Goal: Information Seeking & Learning: Learn about a topic

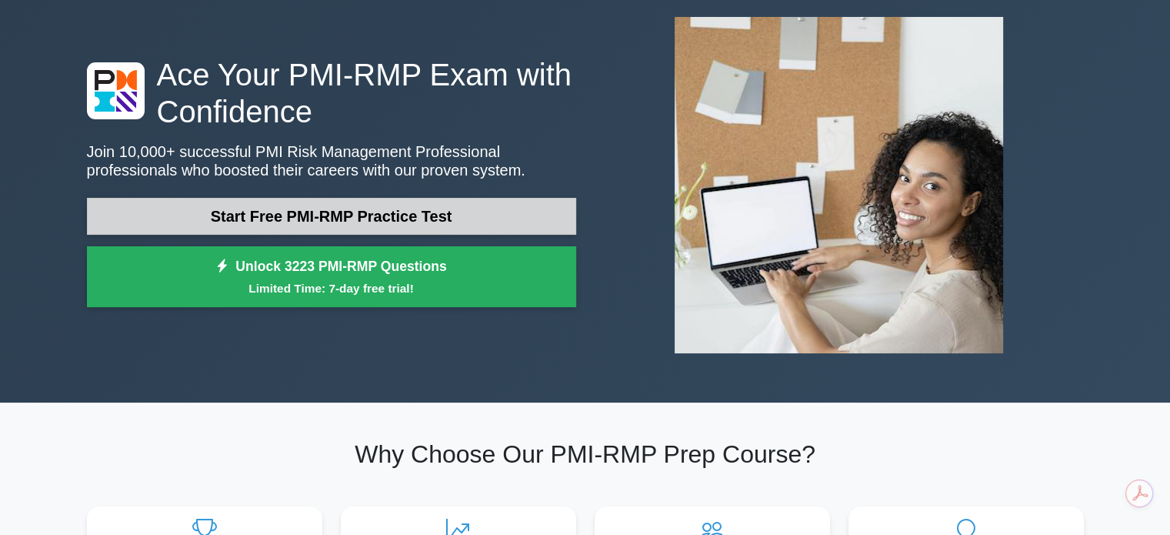
click at [301, 217] on link "Start Free PMI-RMP Practice Test" at bounding box center [331, 216] width 489 height 37
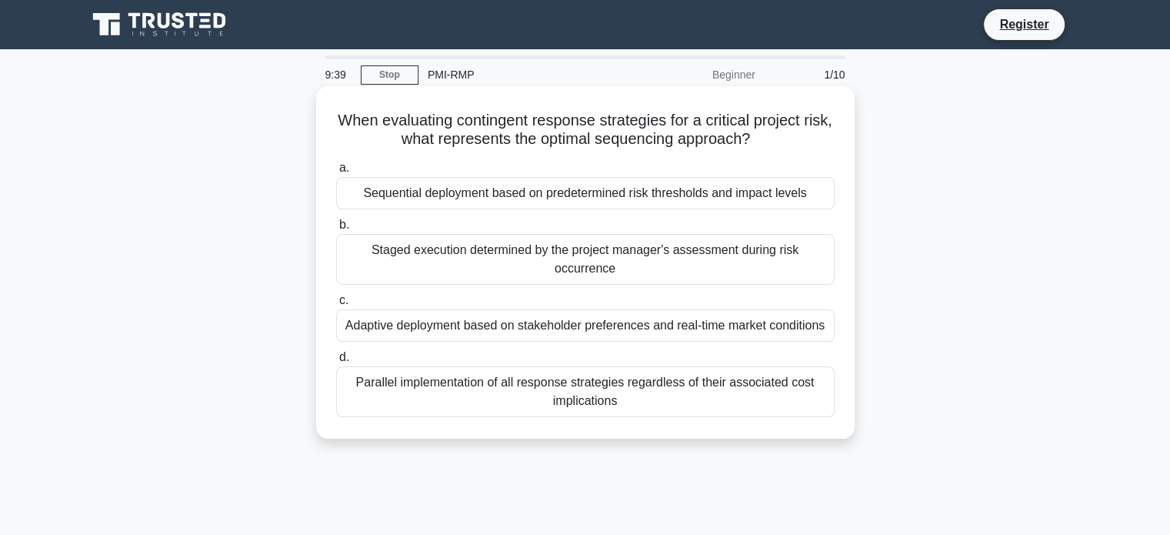
click at [461, 197] on div "Sequential deployment based on predetermined risk thresholds and impact levels" at bounding box center [585, 193] width 498 height 32
click at [336, 173] on input "a. Sequential deployment based on predetermined risk thresholds and impact leve…" at bounding box center [336, 168] width 0 height 10
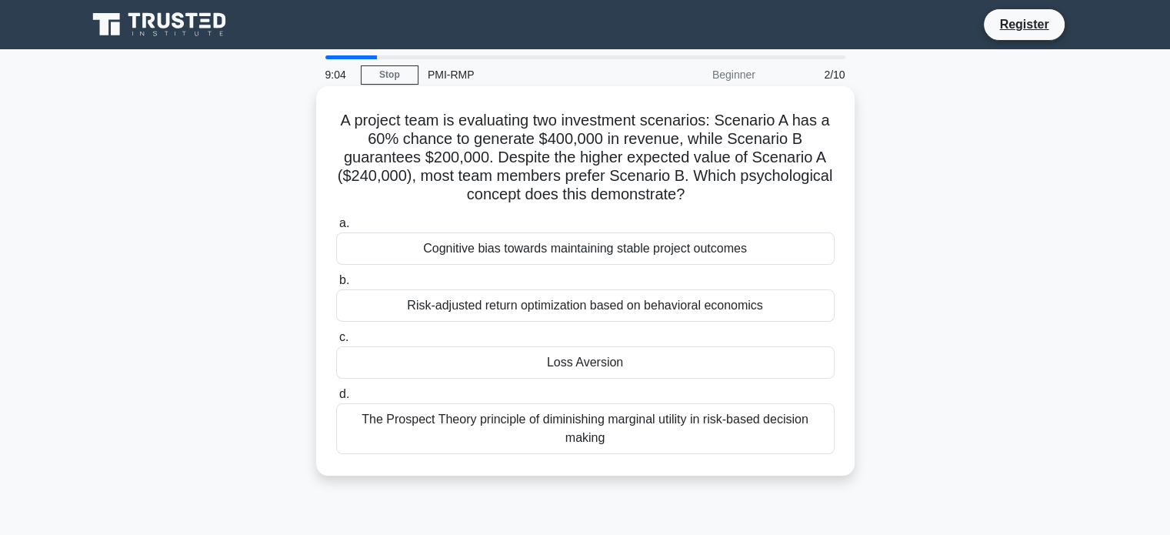
click at [541, 365] on div "Loss Aversion" at bounding box center [585, 362] width 498 height 32
click at [336, 342] on input "c. Loss Aversion" at bounding box center [336, 337] width 0 height 10
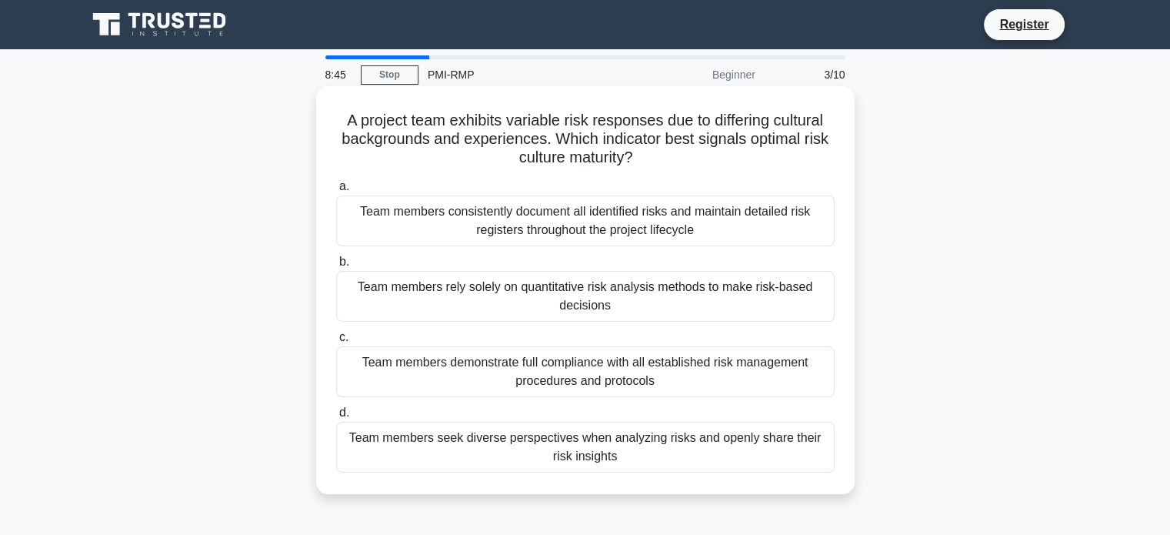
click at [599, 307] on div "Team members rely solely on quantitative risk analysis methods to make risk-bas…" at bounding box center [585, 296] width 498 height 51
click at [336, 267] on input "b. Team members rely solely on quantitative risk analysis methods to make risk-…" at bounding box center [336, 262] width 0 height 10
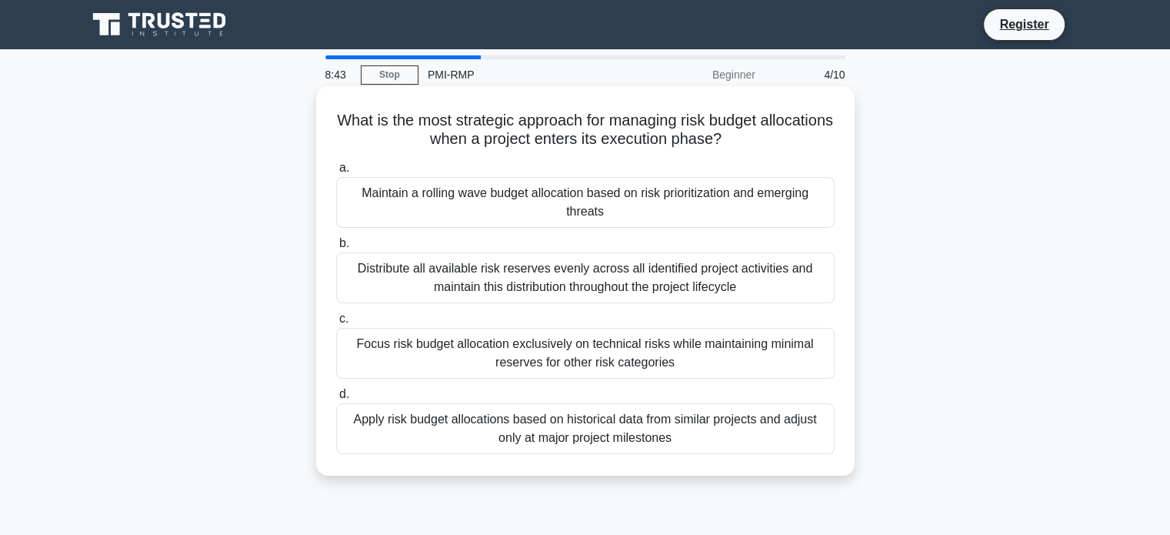
click at [599, 208] on div "Maintain a rolling wave budget allocation based on risk prioritization and emer…" at bounding box center [585, 202] width 498 height 51
click at [336, 173] on input "a. Maintain a rolling wave budget allocation based on risk prioritization and e…" at bounding box center [336, 168] width 0 height 10
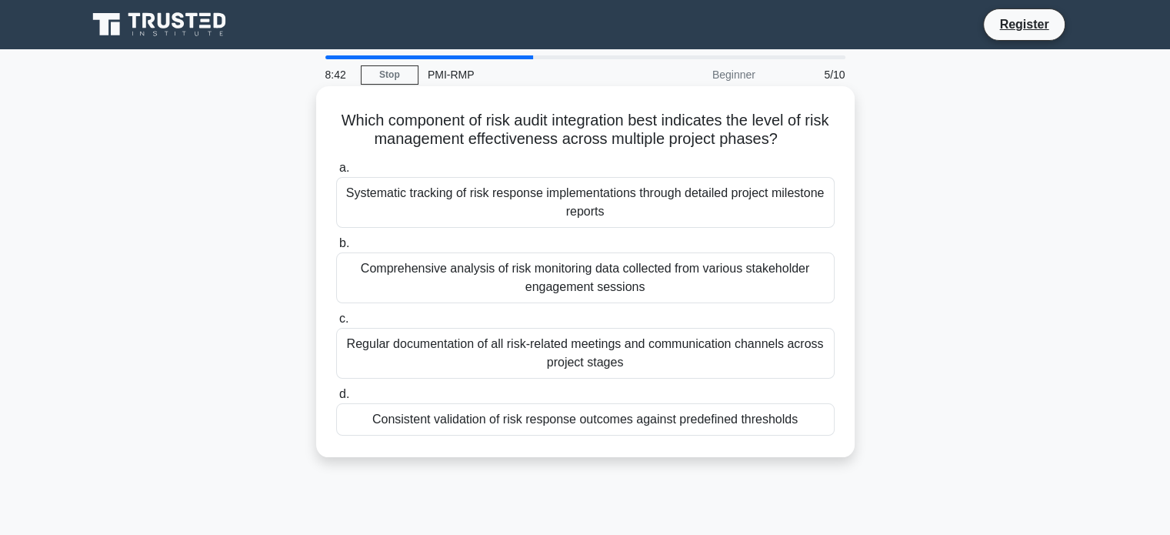
click at [560, 275] on div "Comprehensive analysis of risk monitoring data collected from various stakehold…" at bounding box center [585, 277] width 498 height 51
click at [336, 248] on input "b. Comprehensive analysis of risk monitoring data collected from various stakeh…" at bounding box center [336, 243] width 0 height 10
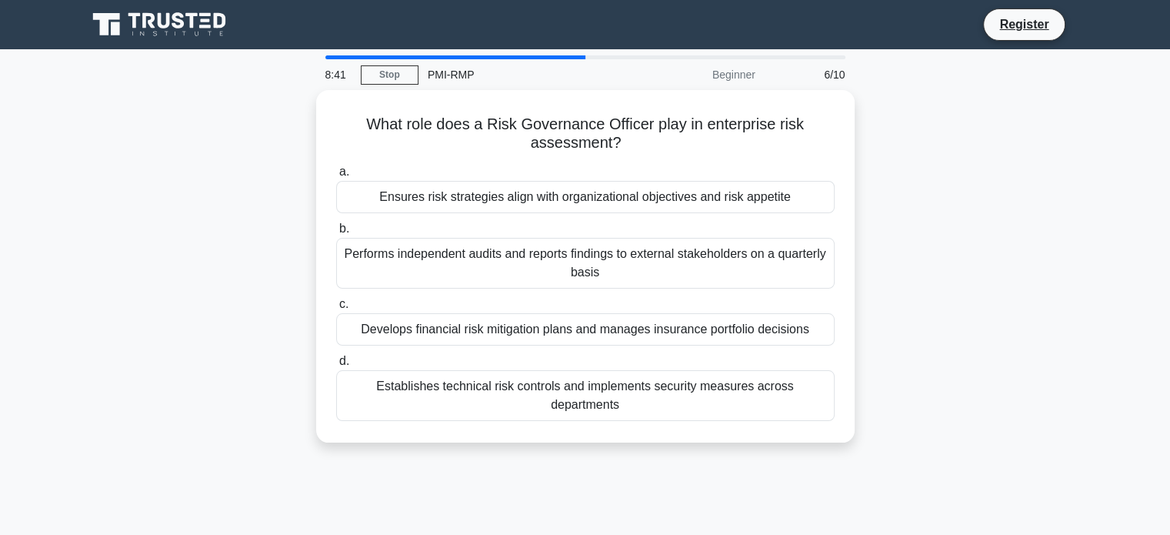
click at [560, 275] on div "Performs independent audits and reports findings to external stakeholders on a …" at bounding box center [585, 263] width 498 height 51
click at [336, 234] on input "b. Performs independent audits and reports findings to external stakeholders on…" at bounding box center [336, 229] width 0 height 10
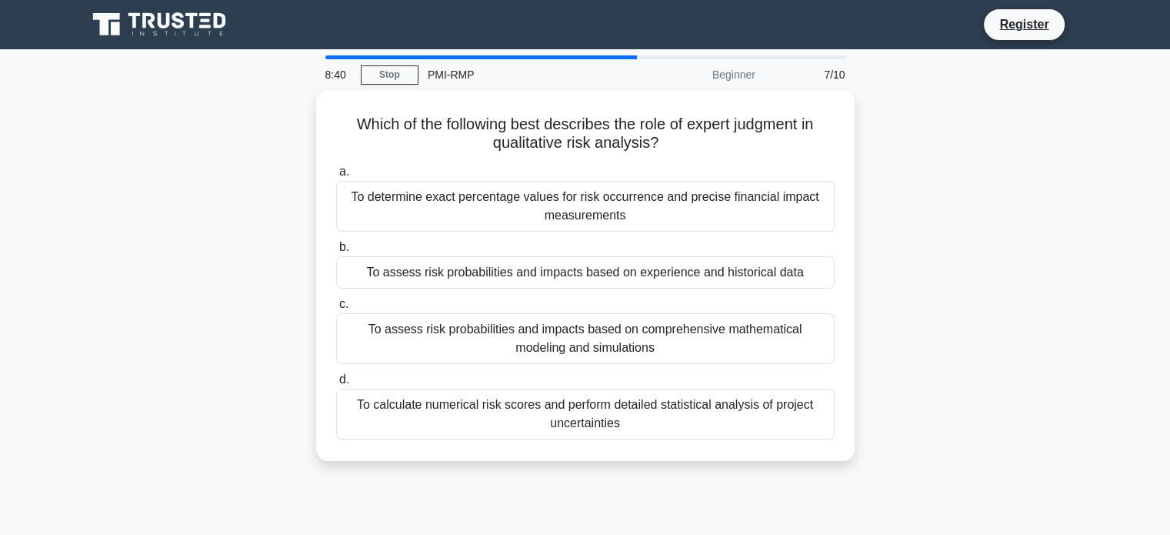
click at [560, 275] on div "To assess risk probabilities and impacts based on experience and historical data" at bounding box center [585, 272] width 498 height 32
click at [336, 252] on input "b. To assess risk probabilities and impacts based on experience and historical …" at bounding box center [336, 247] width 0 height 10
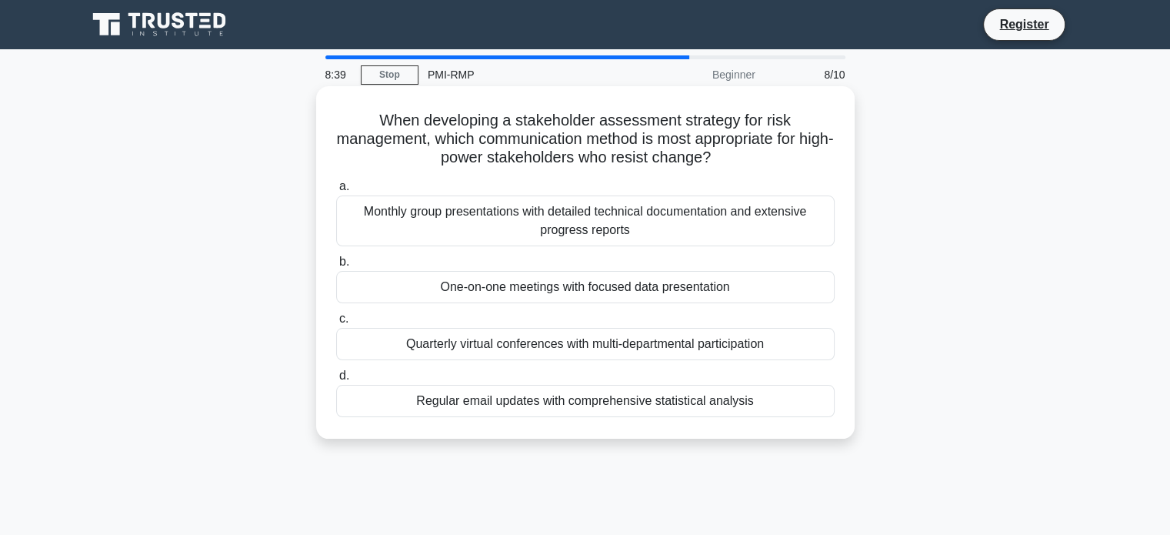
click at [565, 289] on div "One-on-one meetings with focused data presentation" at bounding box center [585, 287] width 498 height 32
click at [336, 267] on input "b. One-on-one meetings with focused data presentation" at bounding box center [336, 262] width 0 height 10
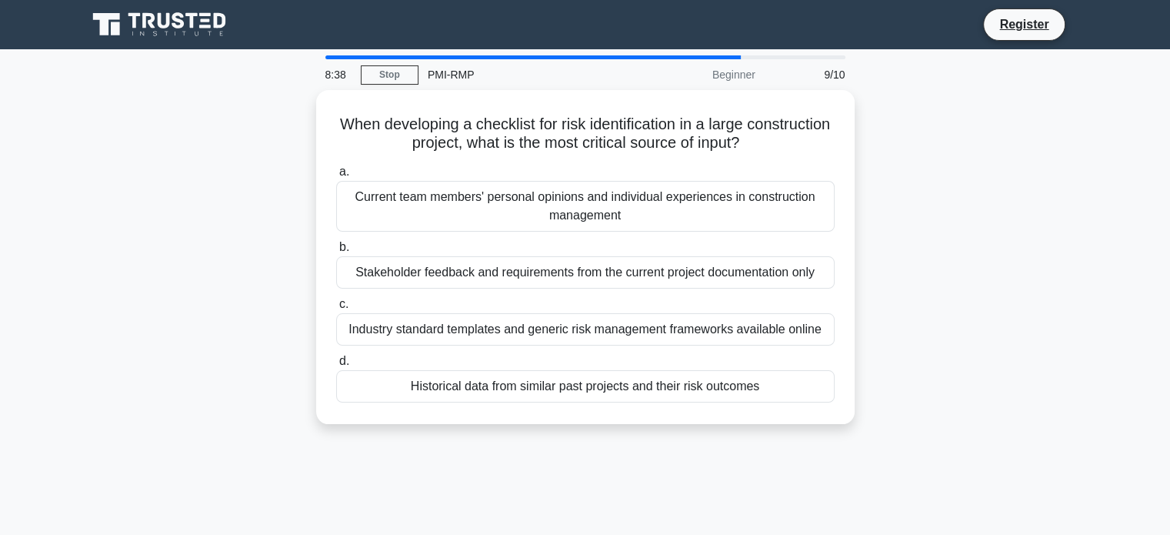
click at [565, 289] on div "a. Current team members' personal opinions and individual experiences in constr…" at bounding box center [585, 282] width 517 height 246
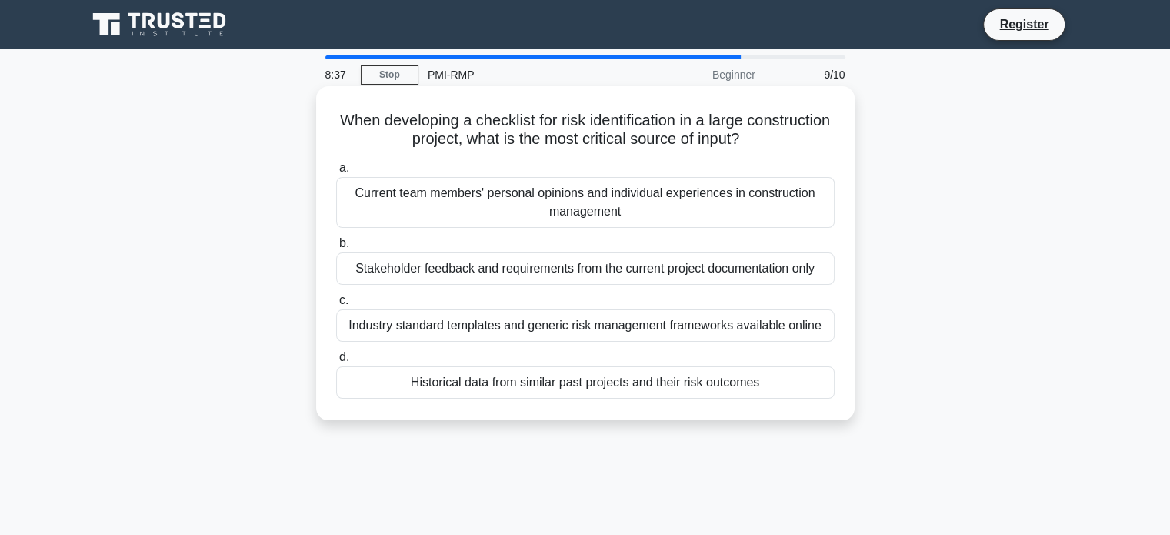
click at [580, 282] on div "Stakeholder feedback and requirements from the current project documentation on…" at bounding box center [585, 268] width 498 height 32
click at [336, 248] on input "b. Stakeholder feedback and requirements from the current project documentation…" at bounding box center [336, 243] width 0 height 10
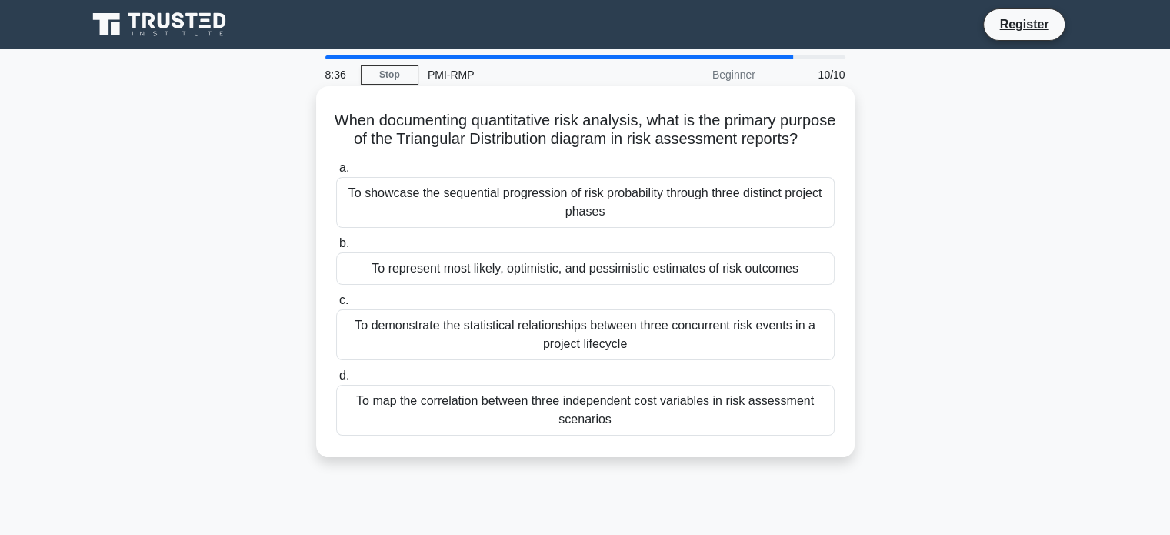
click at [624, 285] on div "To represent most likely, optimistic, and pessimistic estimates of risk outcomes" at bounding box center [585, 268] width 498 height 32
click at [336, 248] on input "b. To represent most likely, optimistic, and pessimistic estimates of risk outc…" at bounding box center [336, 243] width 0 height 10
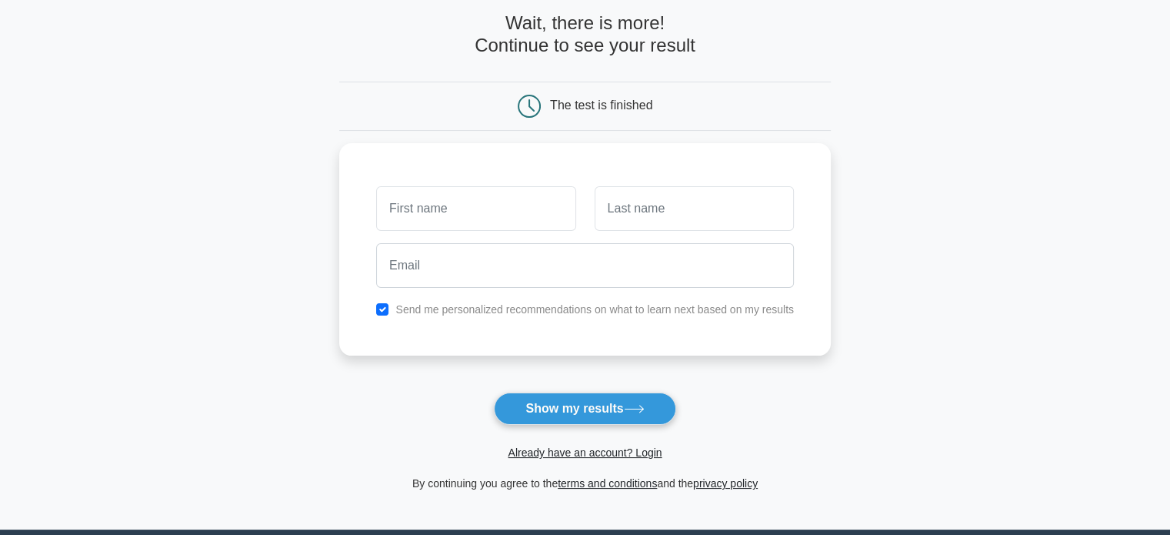
scroll to position [77, 0]
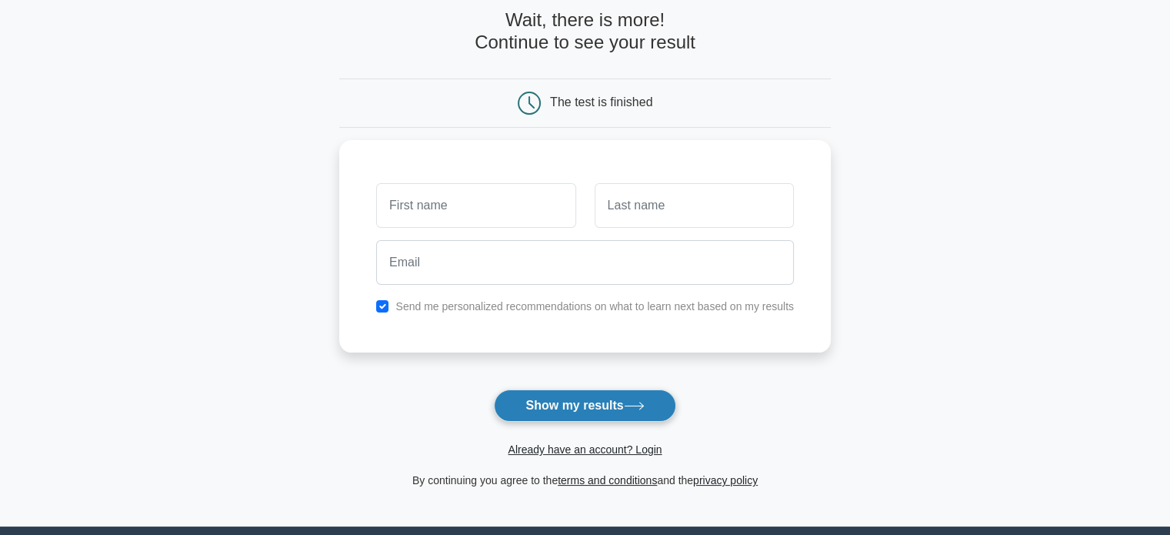
click at [574, 401] on button "Show my results" at bounding box center [585, 405] width 182 height 32
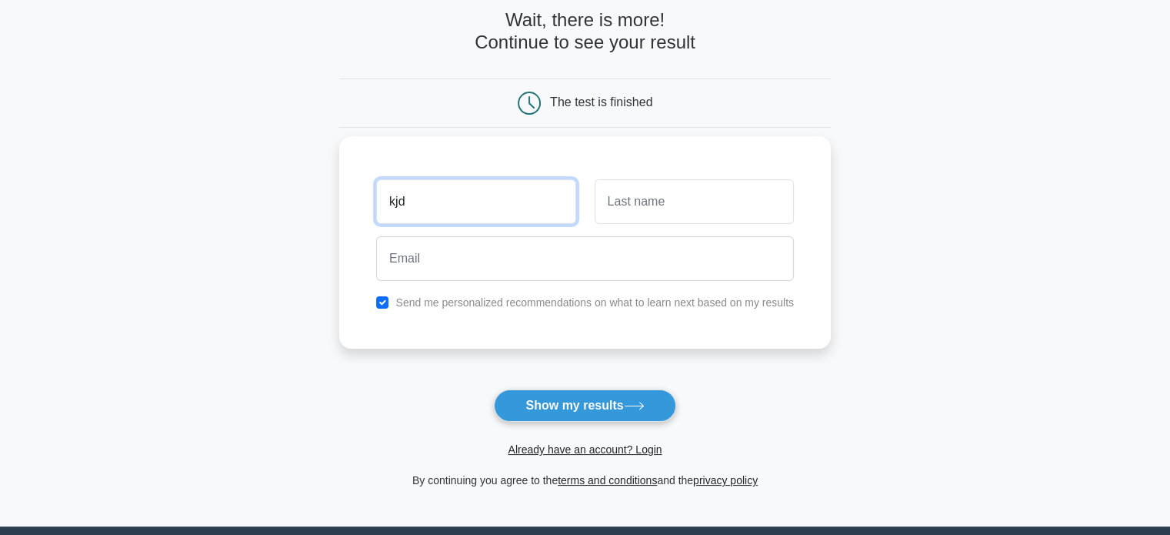
type input "kjd"
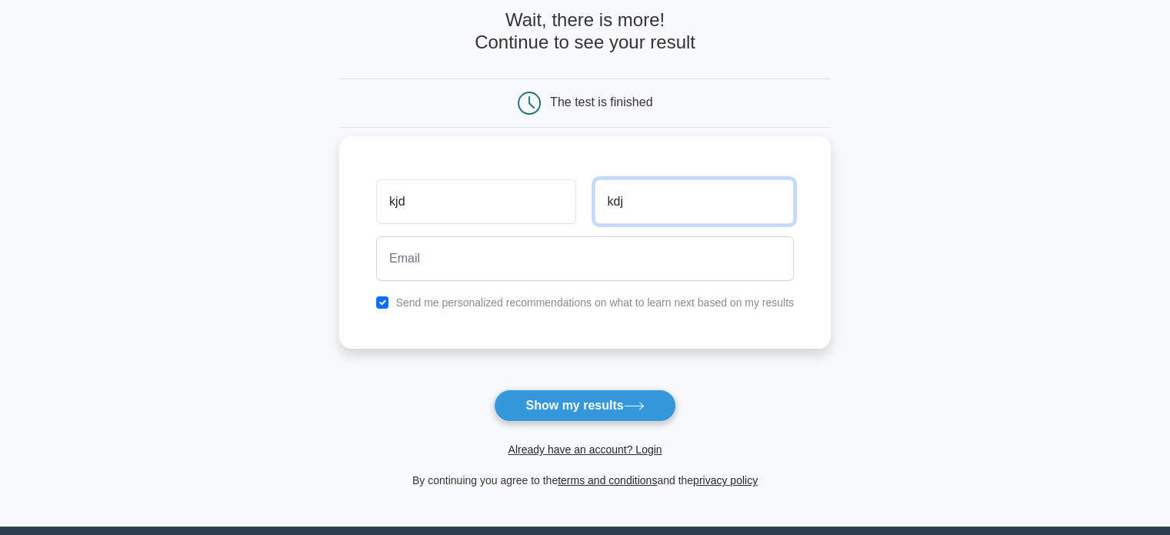
type input "kdj"
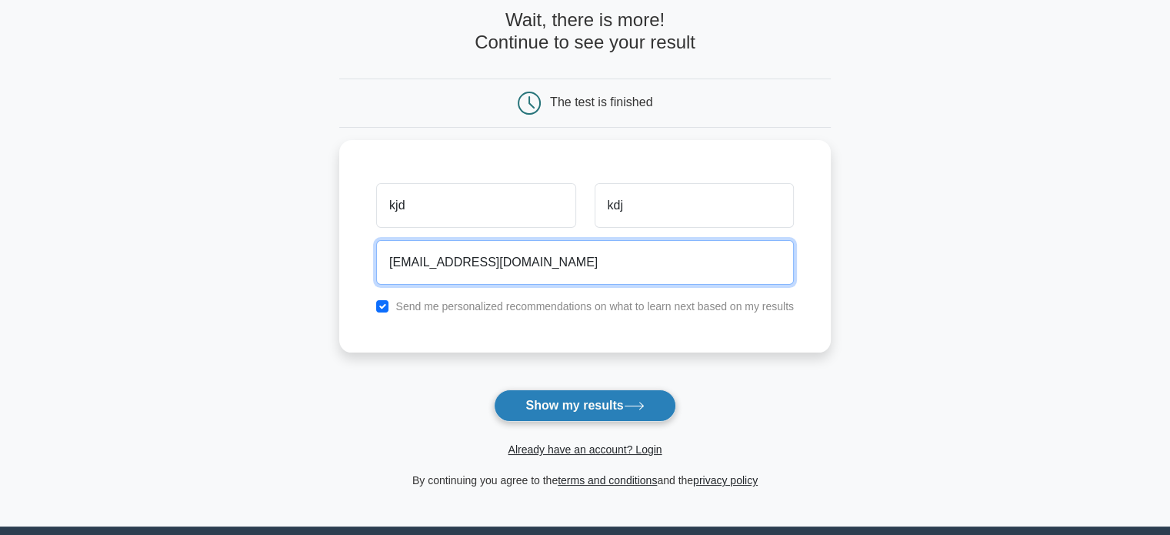
type input "jdj@jk.com"
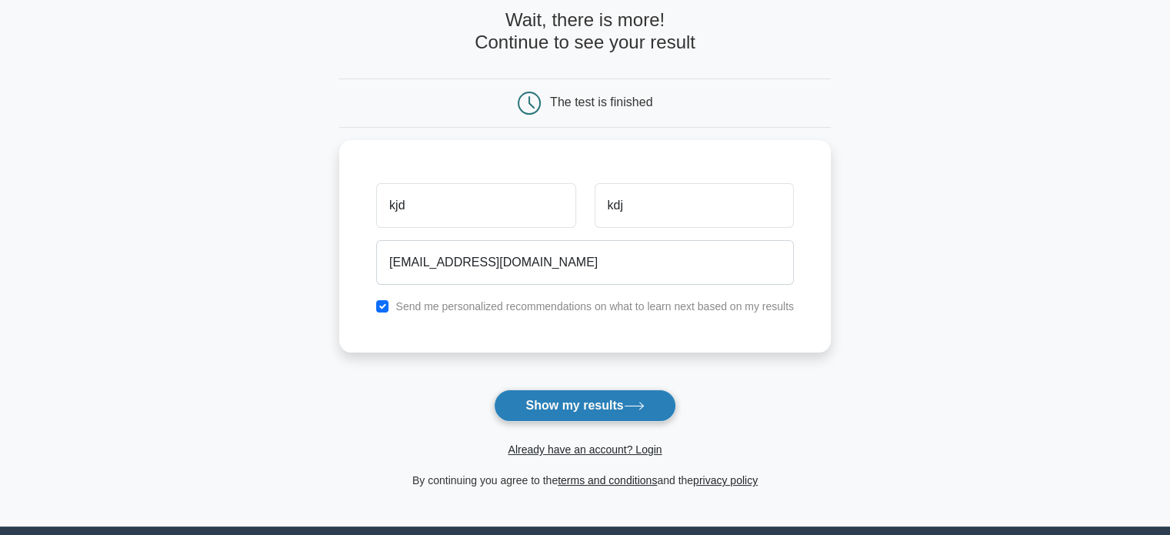
click at [611, 410] on button "Show my results" at bounding box center [585, 405] width 182 height 32
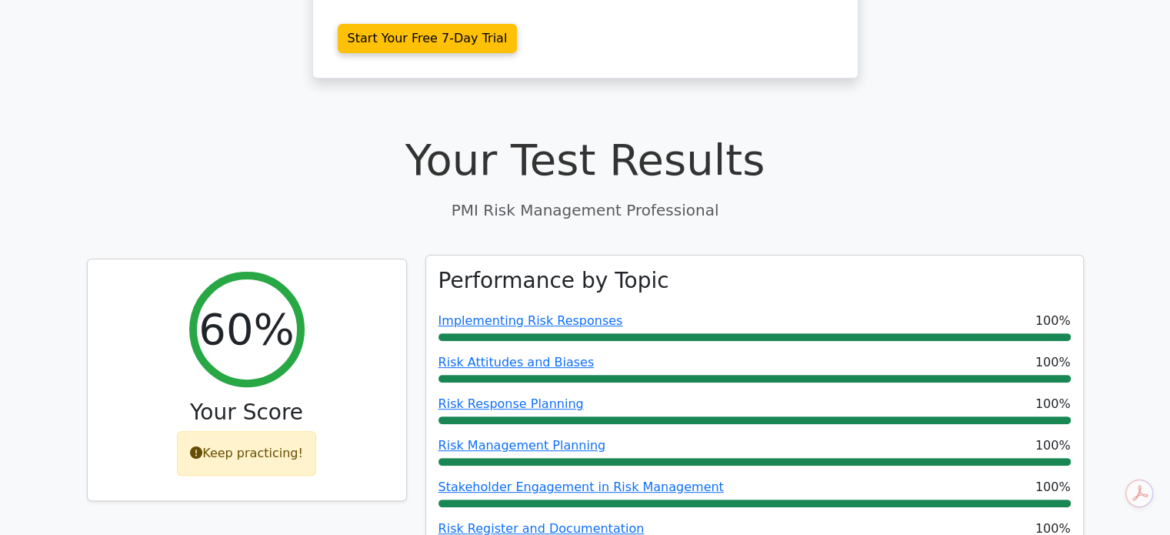
scroll to position [381, 0]
